Goal: Communication & Community: Share content

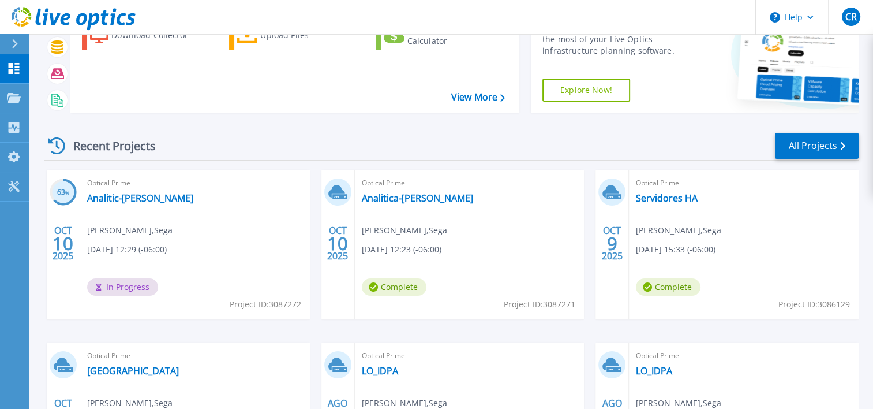
scroll to position [62, 0]
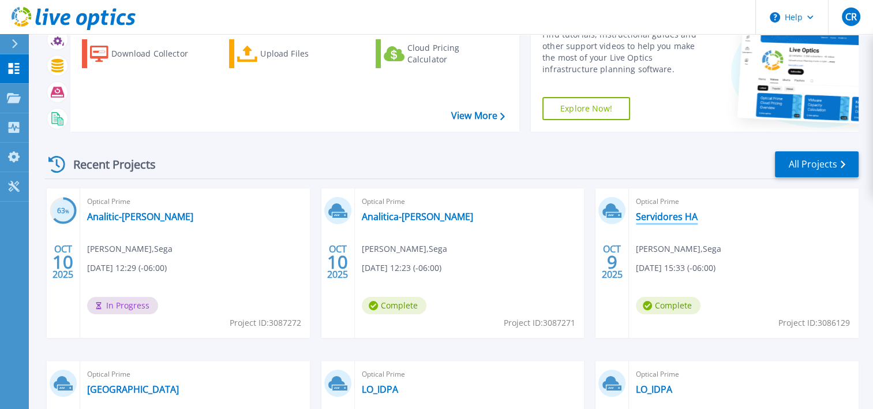
click at [687, 221] on link "Servidores HA" at bounding box center [667, 217] width 62 height 12
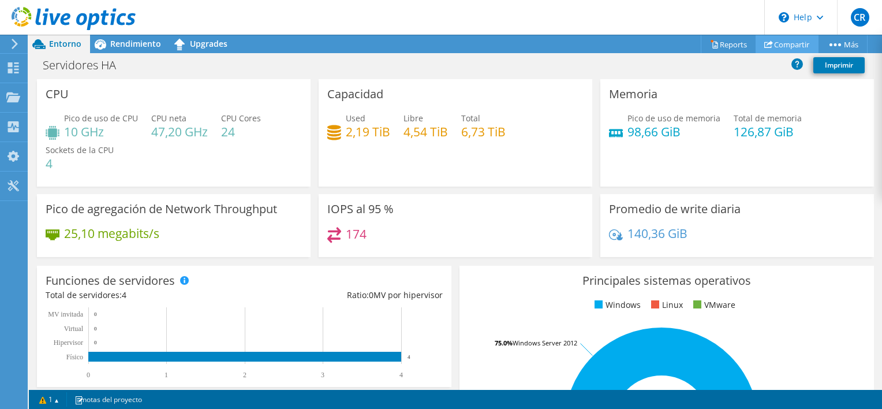
click at [798, 40] on link "Compartir" at bounding box center [786, 44] width 63 height 18
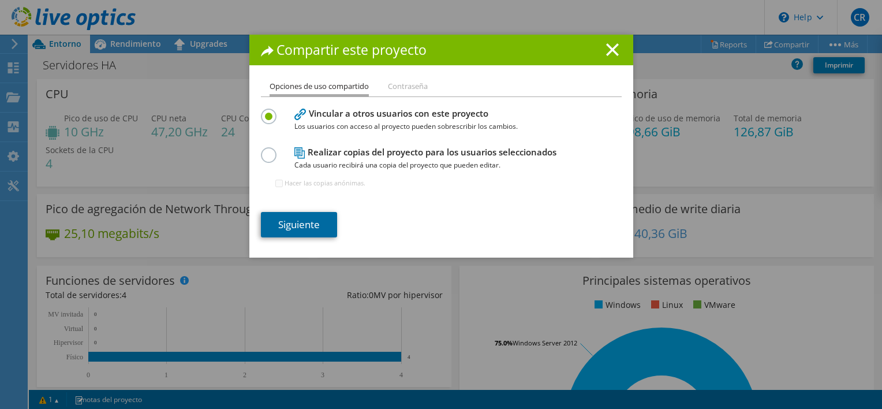
click at [300, 233] on link "Siguiente" at bounding box center [299, 224] width 76 height 25
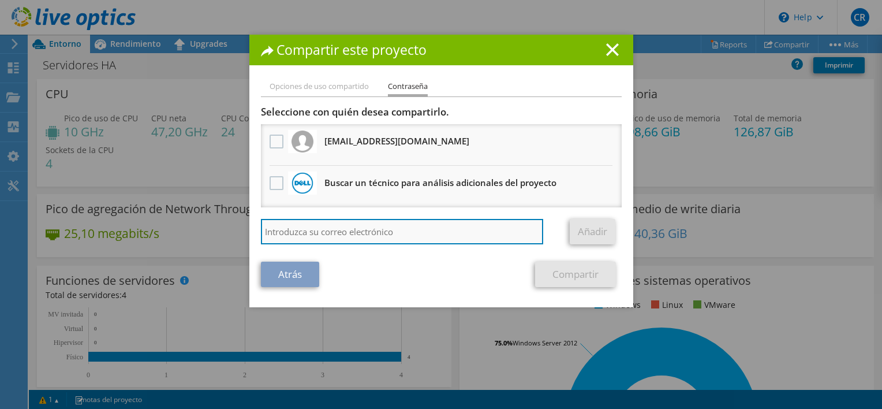
click at [332, 223] on input "search" at bounding box center [402, 231] width 283 height 25
click at [340, 239] on input "search" at bounding box center [402, 231] width 283 height 25
paste input "[EMAIL_ADDRESS][DOMAIN_NAME]"
type input "[EMAIL_ADDRESS][DOMAIN_NAME]"
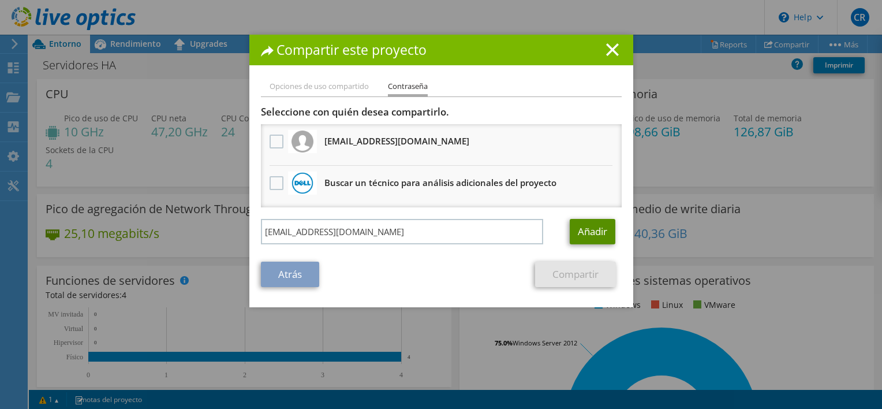
click at [600, 229] on link "Añadir" at bounding box center [593, 231] width 46 height 25
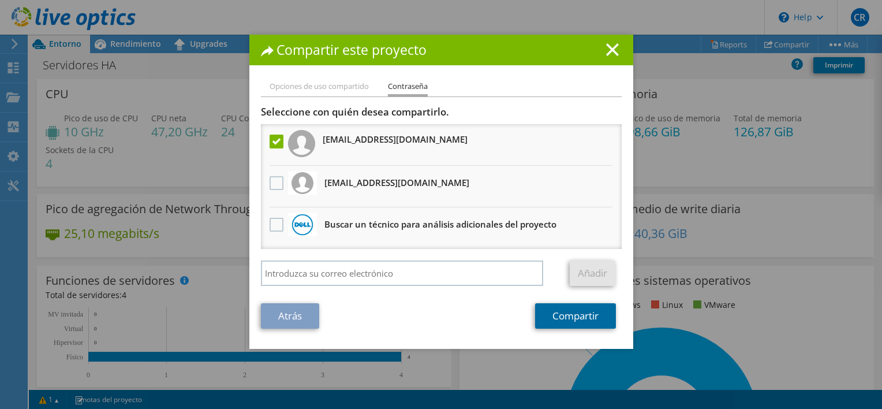
click at [596, 306] on link "Compartir" at bounding box center [575, 315] width 81 height 25
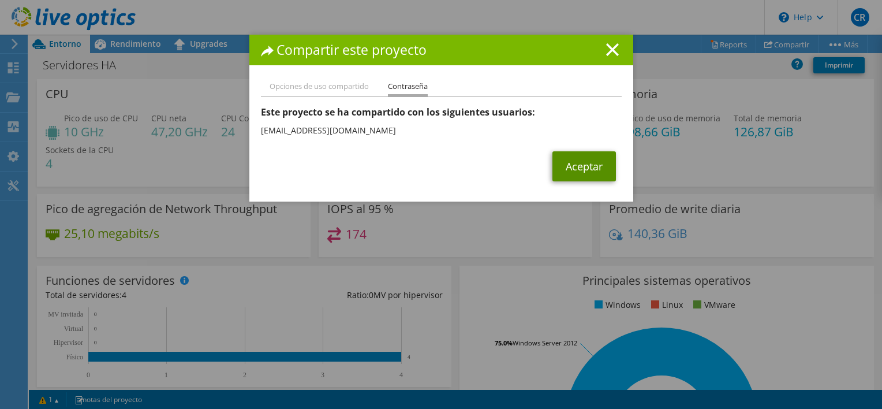
click at [581, 171] on link "Aceptar" at bounding box center [583, 166] width 63 height 30
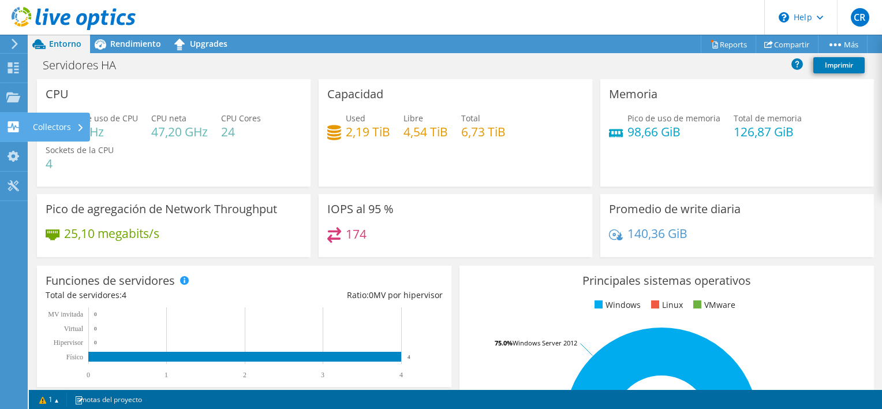
click at [37, 122] on div "Collectors" at bounding box center [58, 127] width 63 height 29
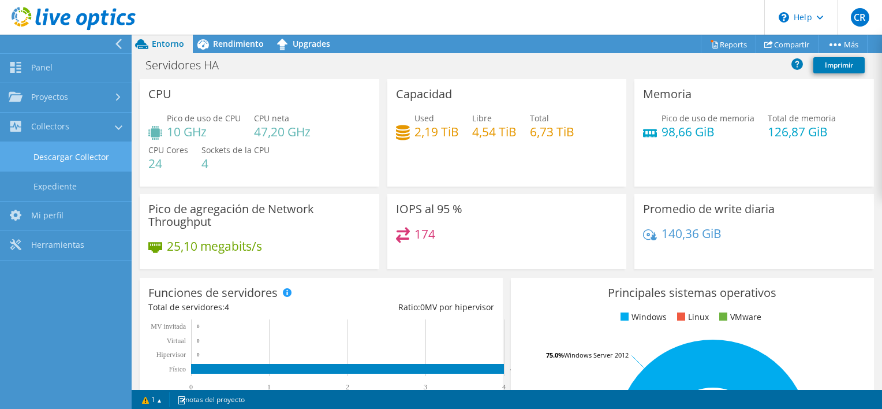
click at [104, 156] on link "Descargar Collector" at bounding box center [66, 156] width 132 height 29
